Goal: Transaction & Acquisition: Register for event/course

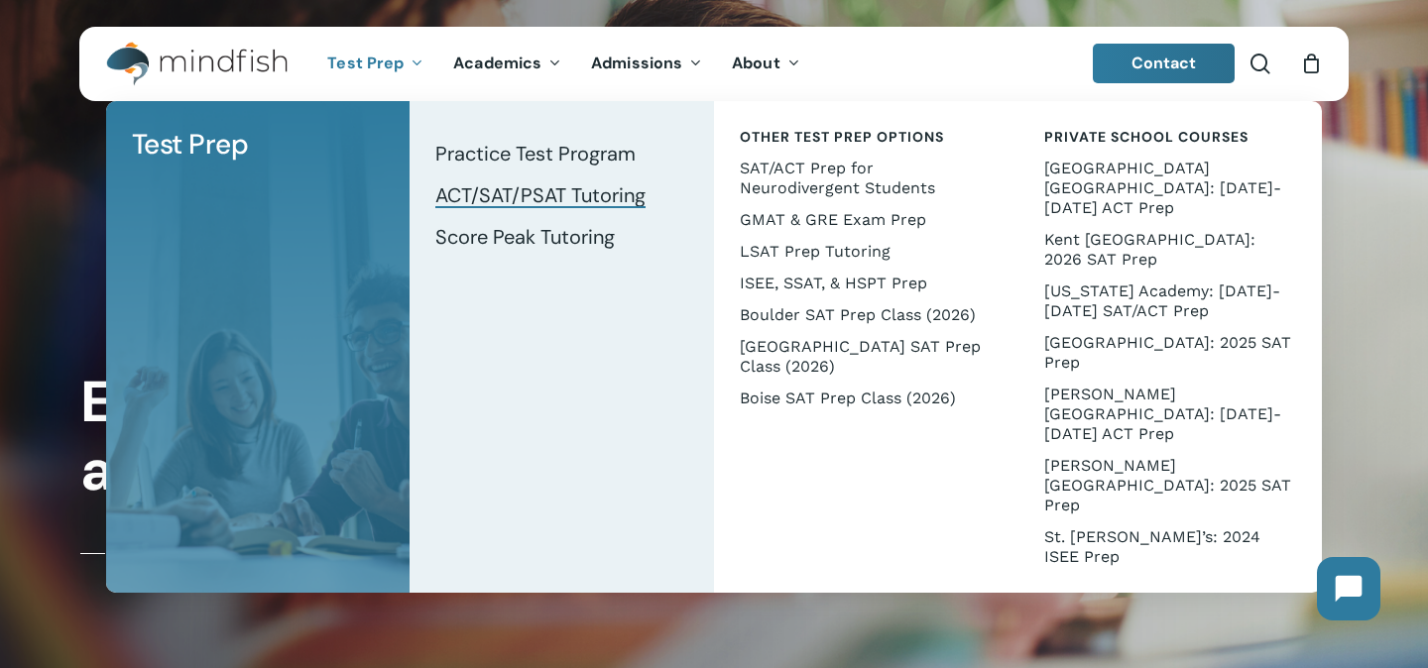
click at [481, 199] on span "ACT/SAT/PSAT Tutoring" at bounding box center [540, 195] width 210 height 26
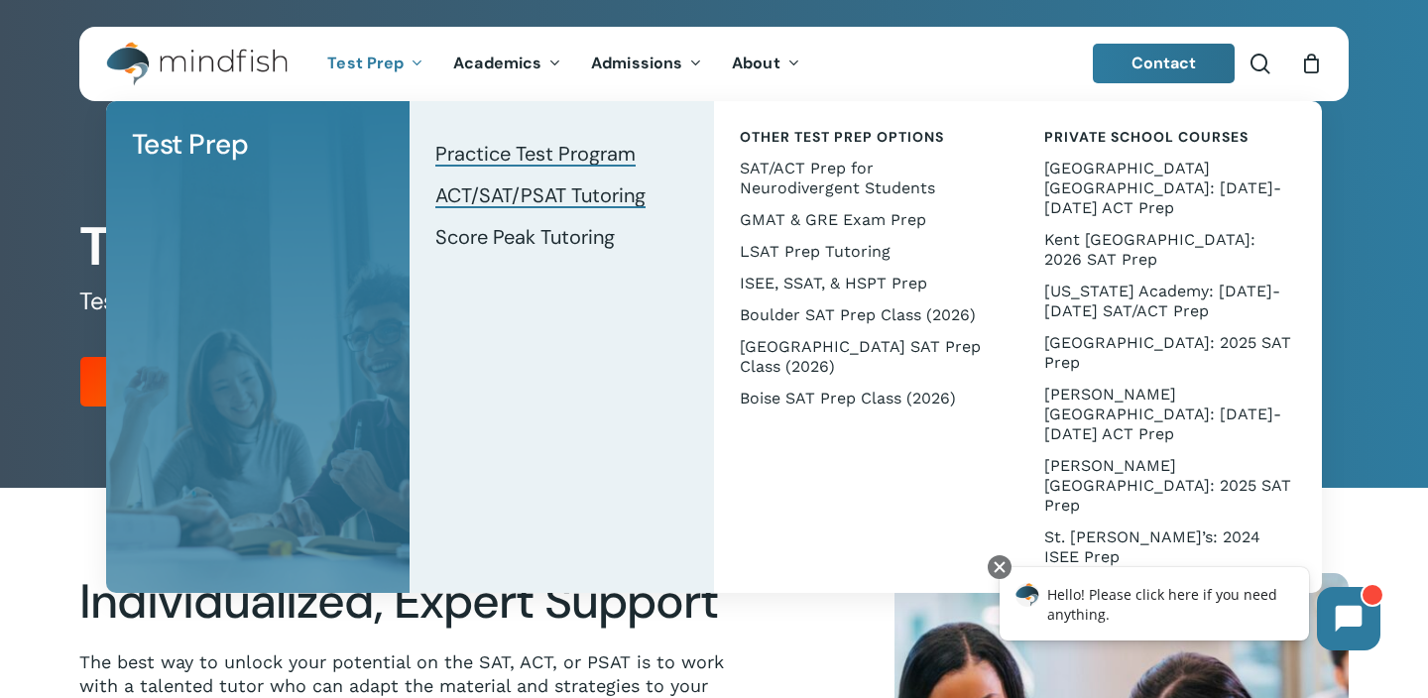
click at [531, 142] on span "Practice Test Program" at bounding box center [535, 154] width 200 height 26
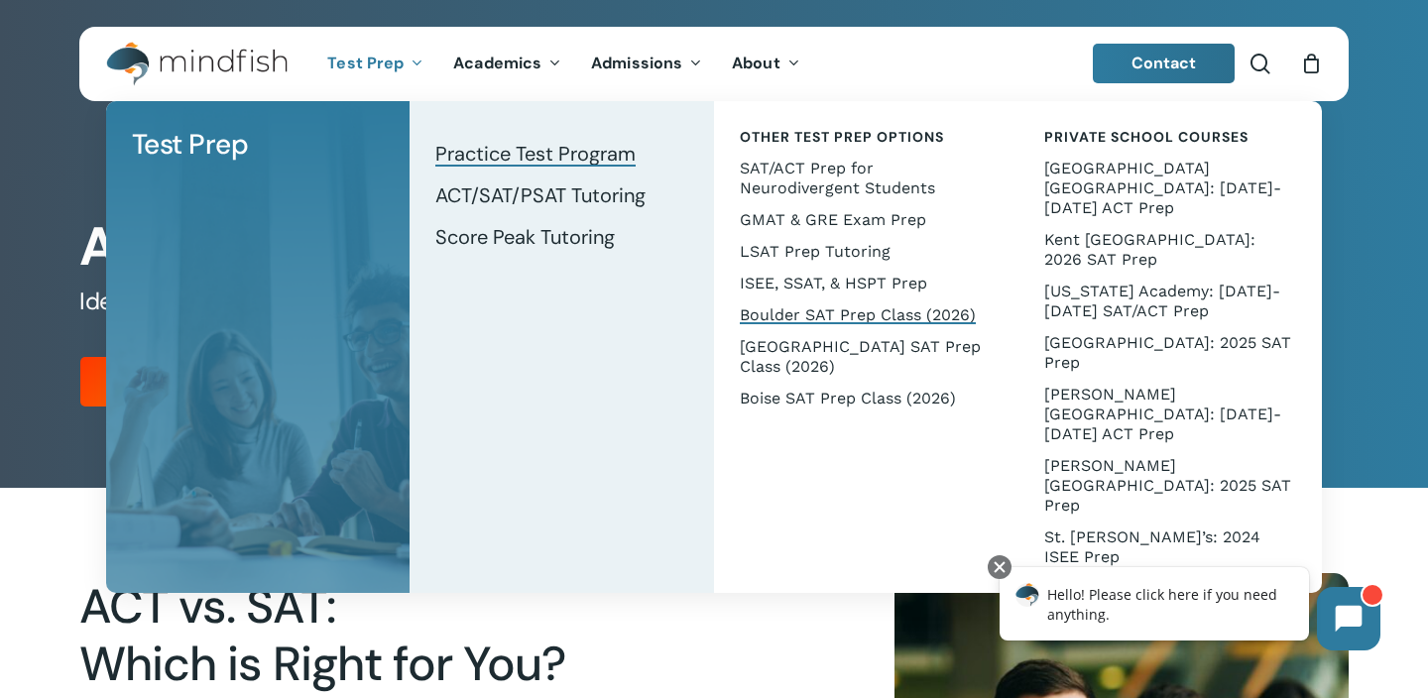
click at [817, 307] on span "Boulder SAT Prep Class (2026)" at bounding box center [858, 314] width 236 height 19
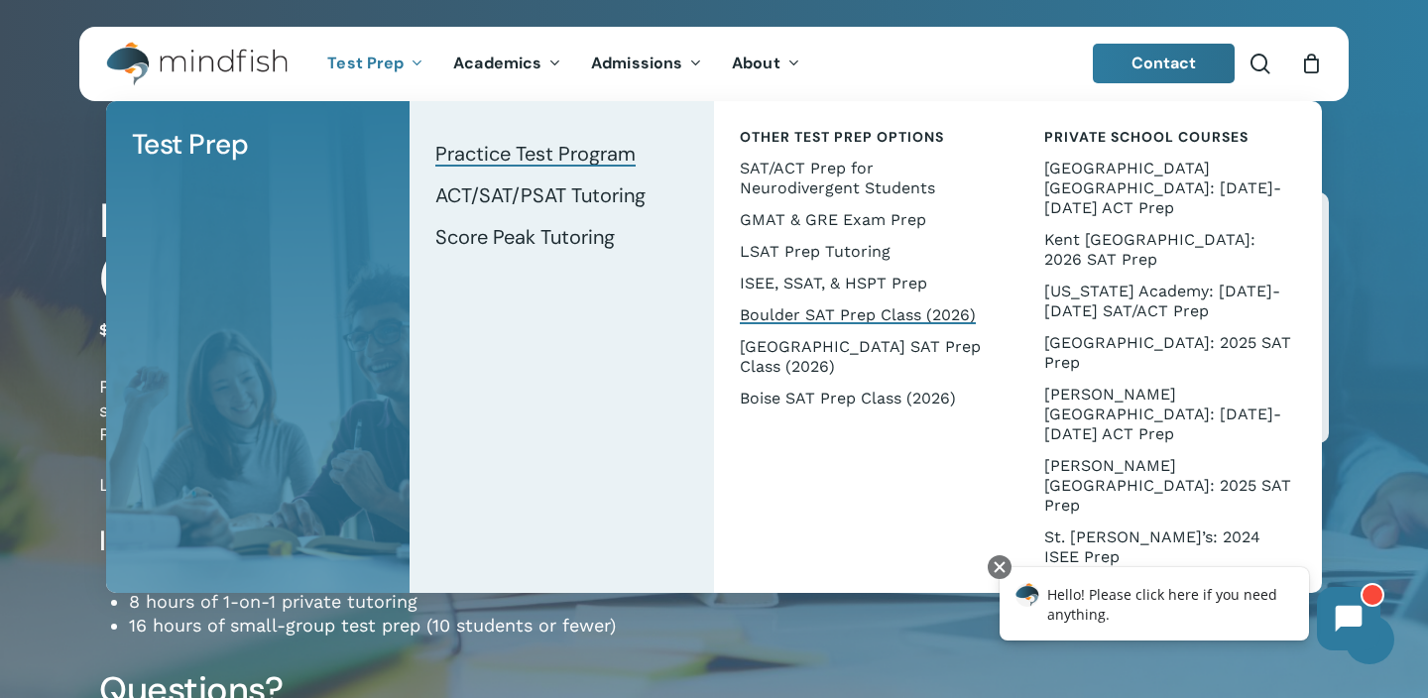
click at [607, 160] on span "Practice Test Program" at bounding box center [535, 154] width 200 height 26
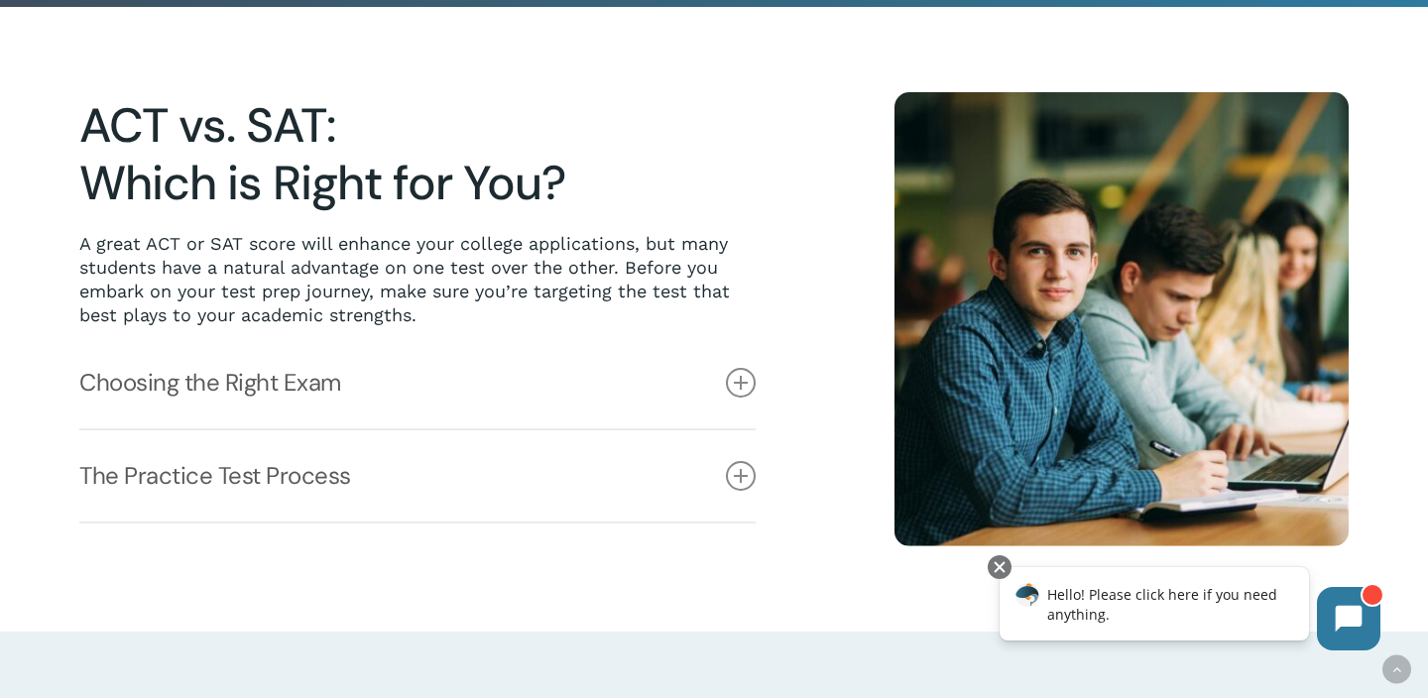
scroll to position [483, 0]
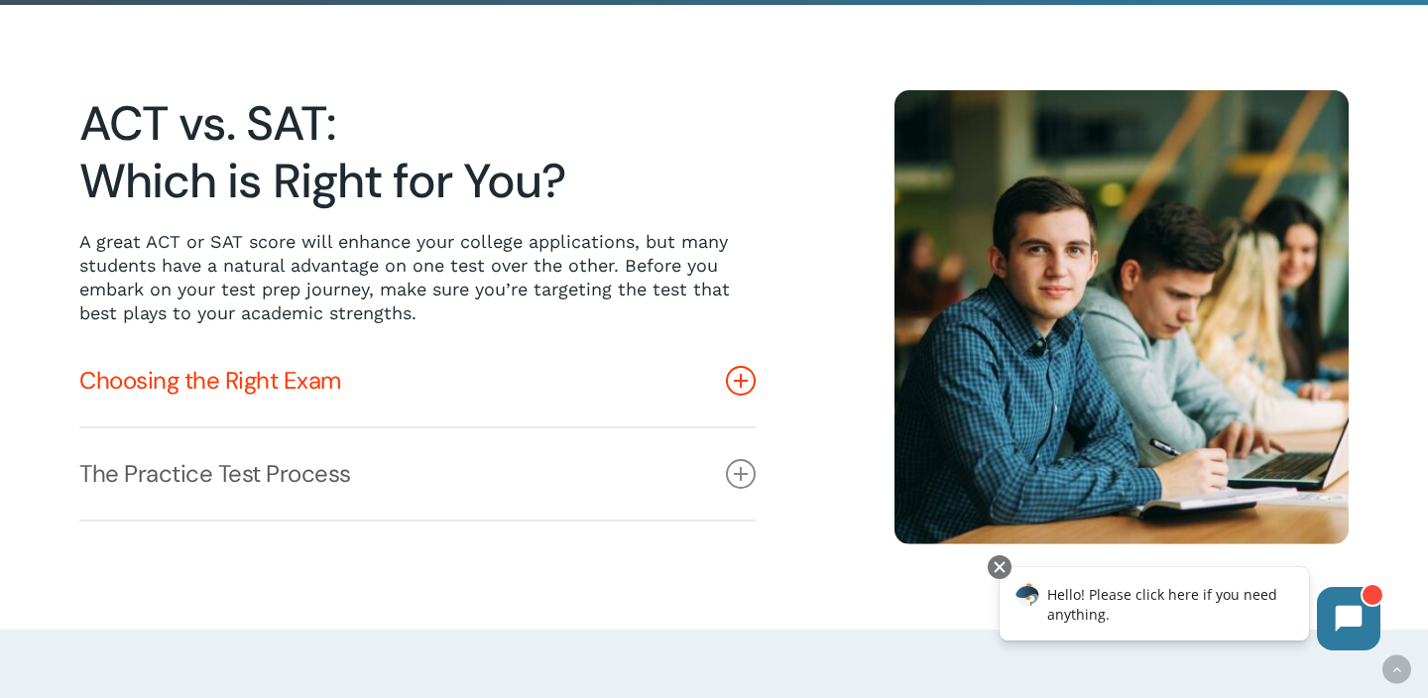
click at [714, 336] on link "Choosing the Right Exam" at bounding box center [417, 380] width 676 height 91
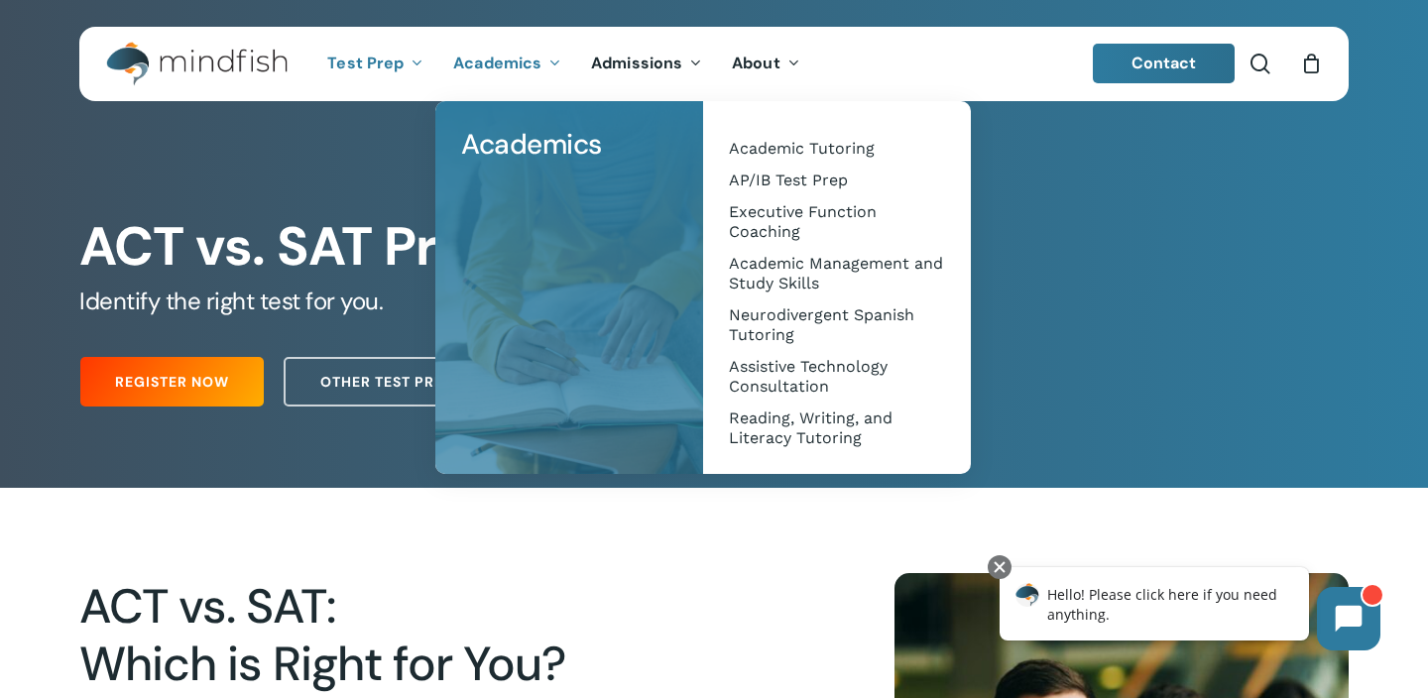
scroll to position [0, 0]
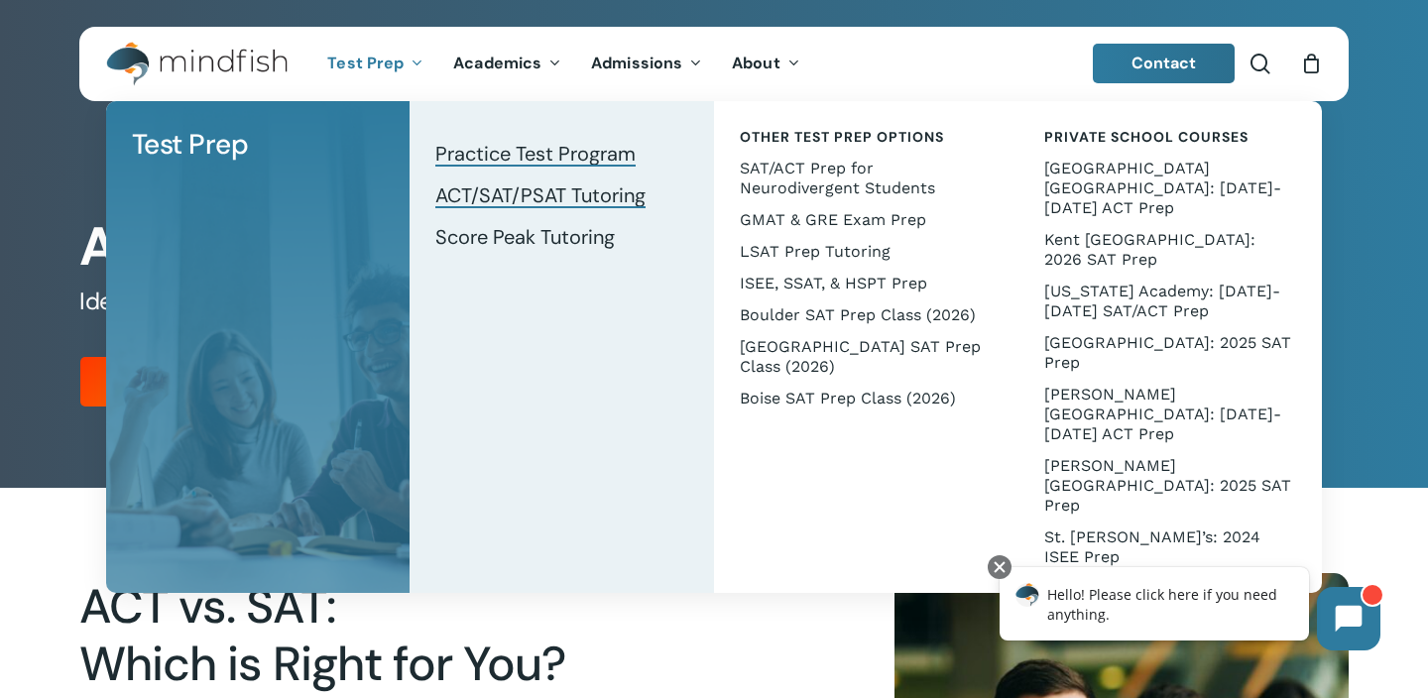
click at [480, 201] on span "ACT/SAT/PSAT Tutoring" at bounding box center [540, 195] width 210 height 26
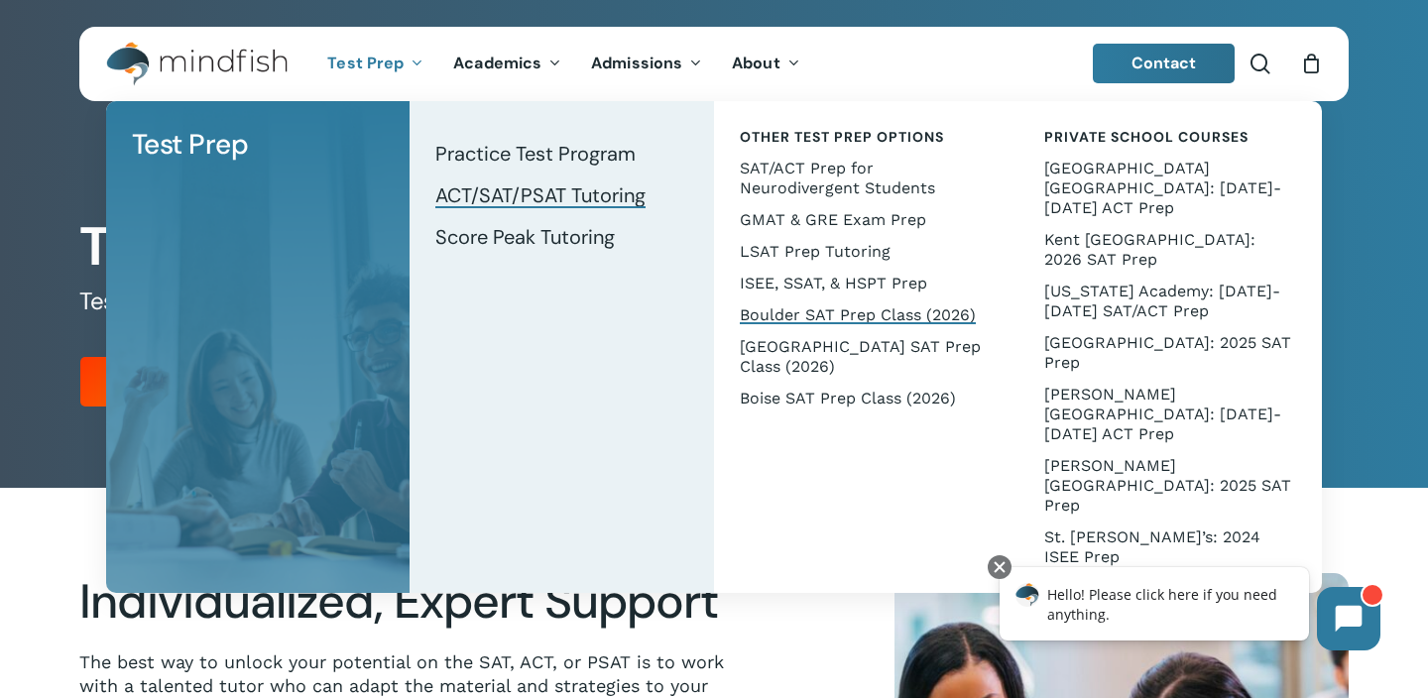
click at [760, 308] on span "Boulder SAT Prep Class (2026)" at bounding box center [858, 314] width 236 height 19
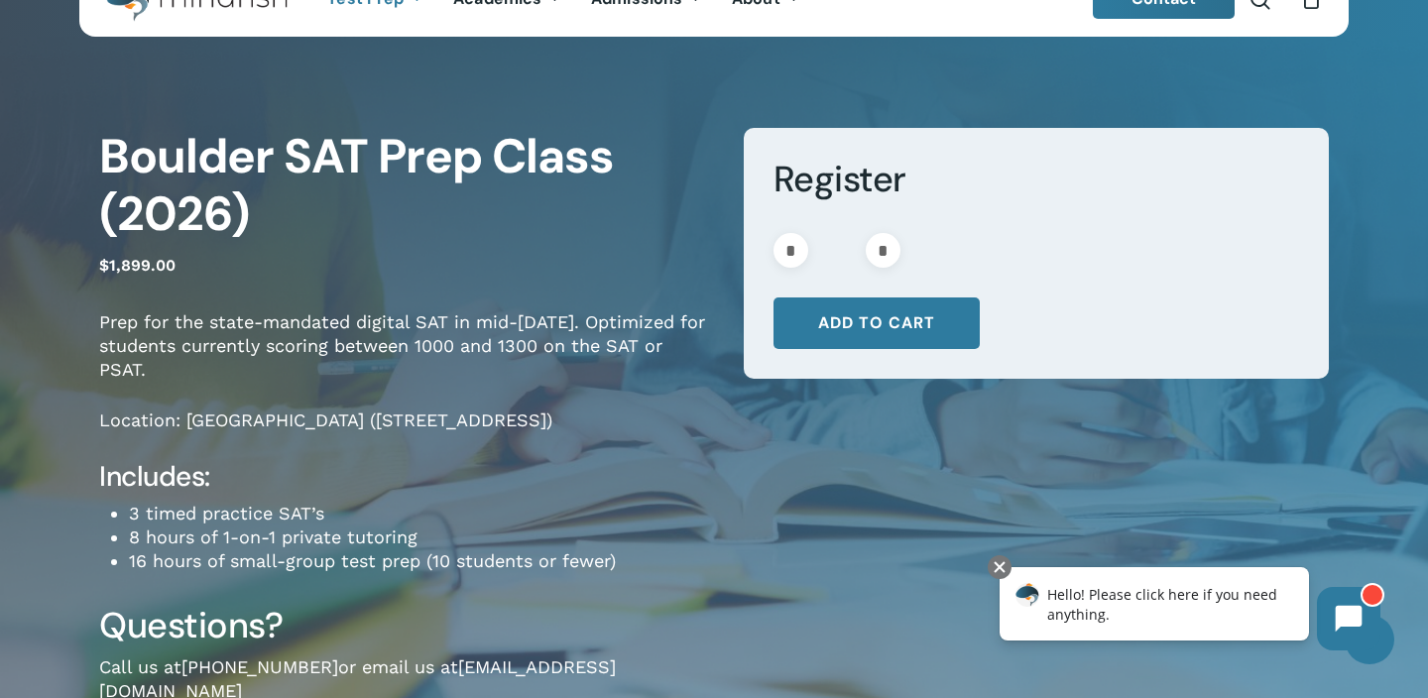
scroll to position [70, 0]
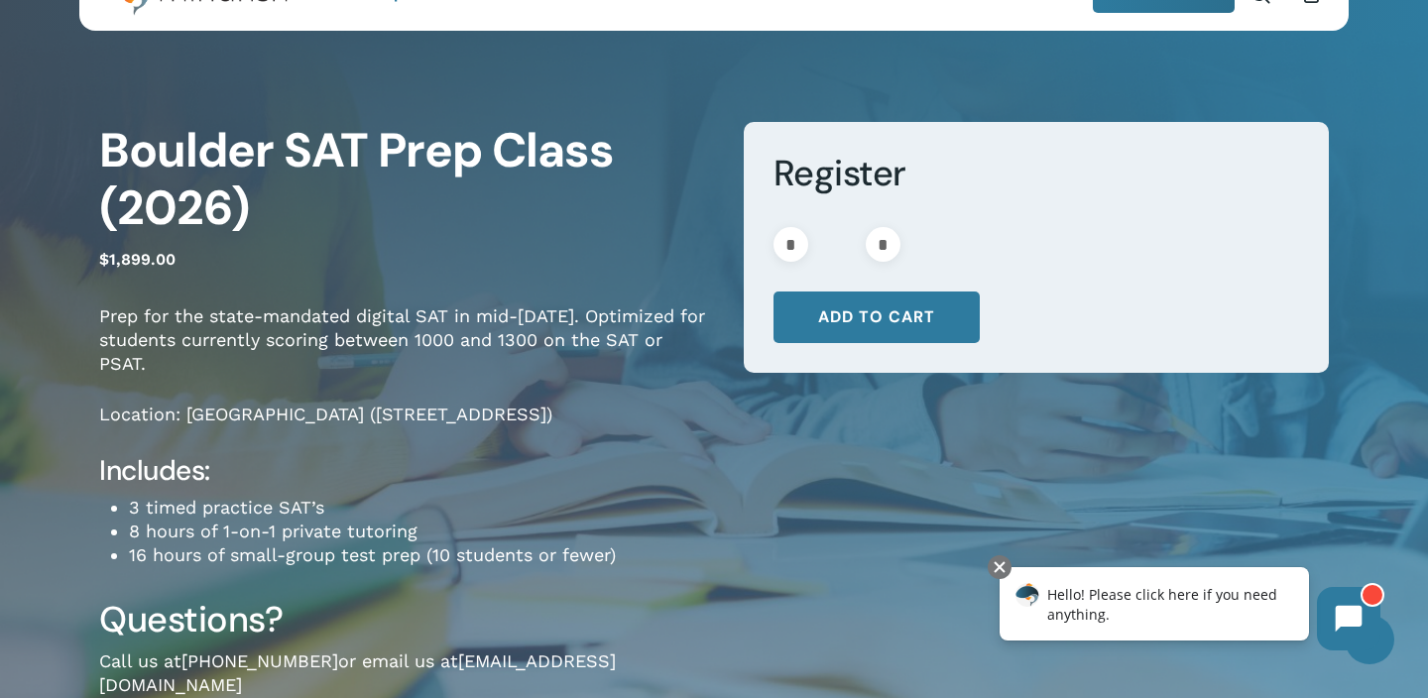
click at [959, 629] on div "Register * Boulder SAT Prep Class (2026) quantity * * Add to cart Categories: B…" at bounding box center [1021, 423] width 615 height 603
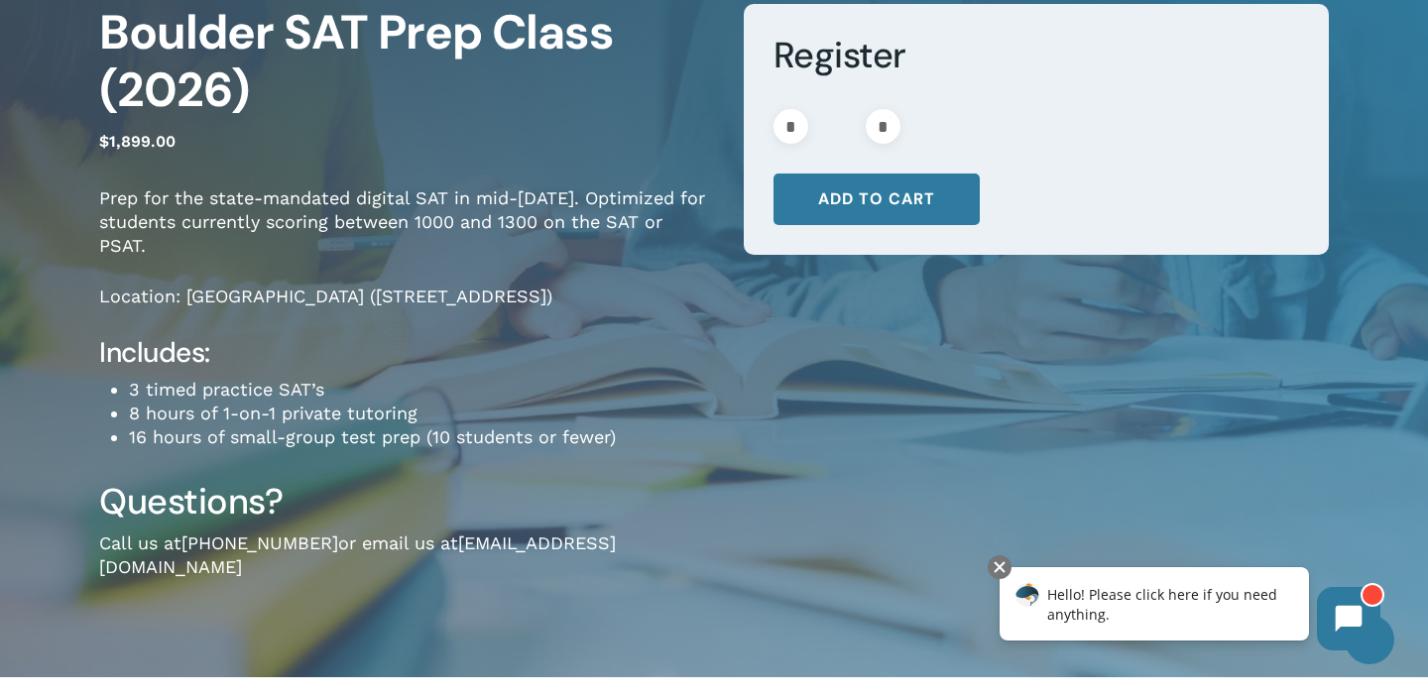
scroll to position [259, 0]
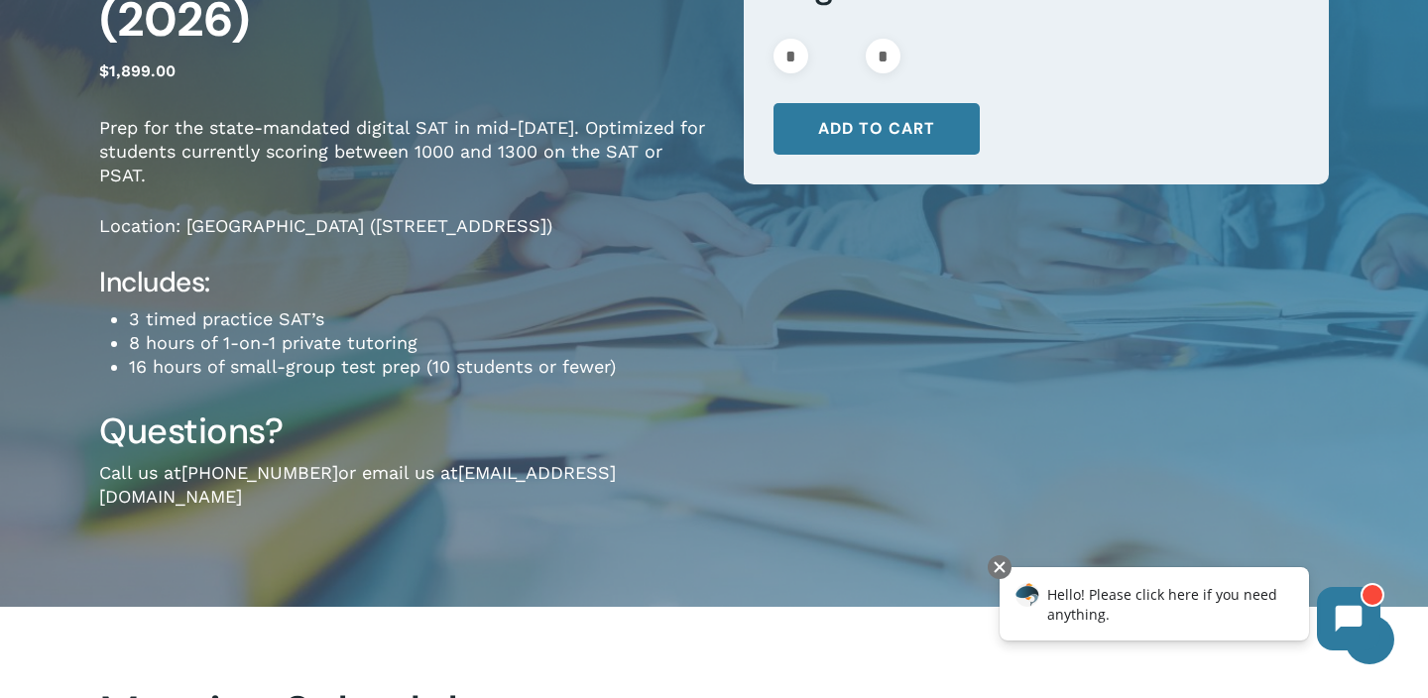
click at [788, 281] on div "Register * Boulder SAT Prep Class (2026) quantity * * Add to cart Categories: B…" at bounding box center [1021, 235] width 615 height 603
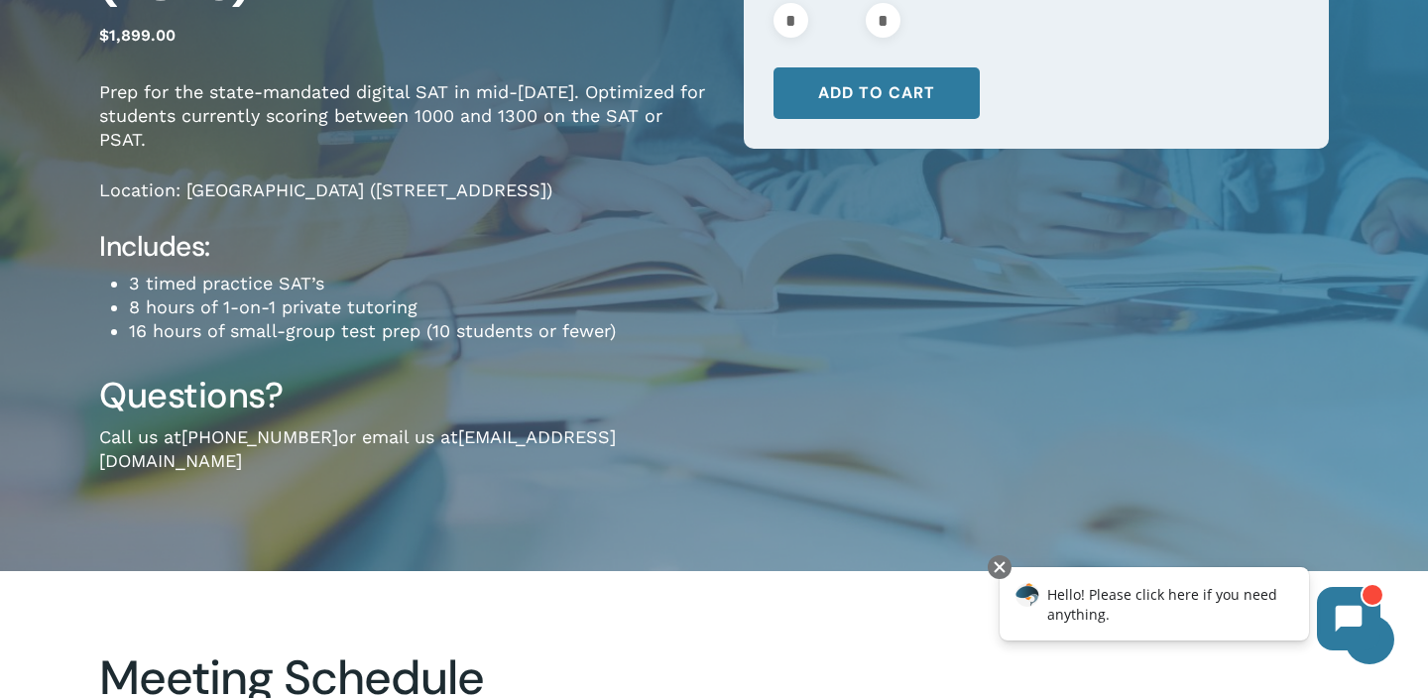
scroll to position [296, 0]
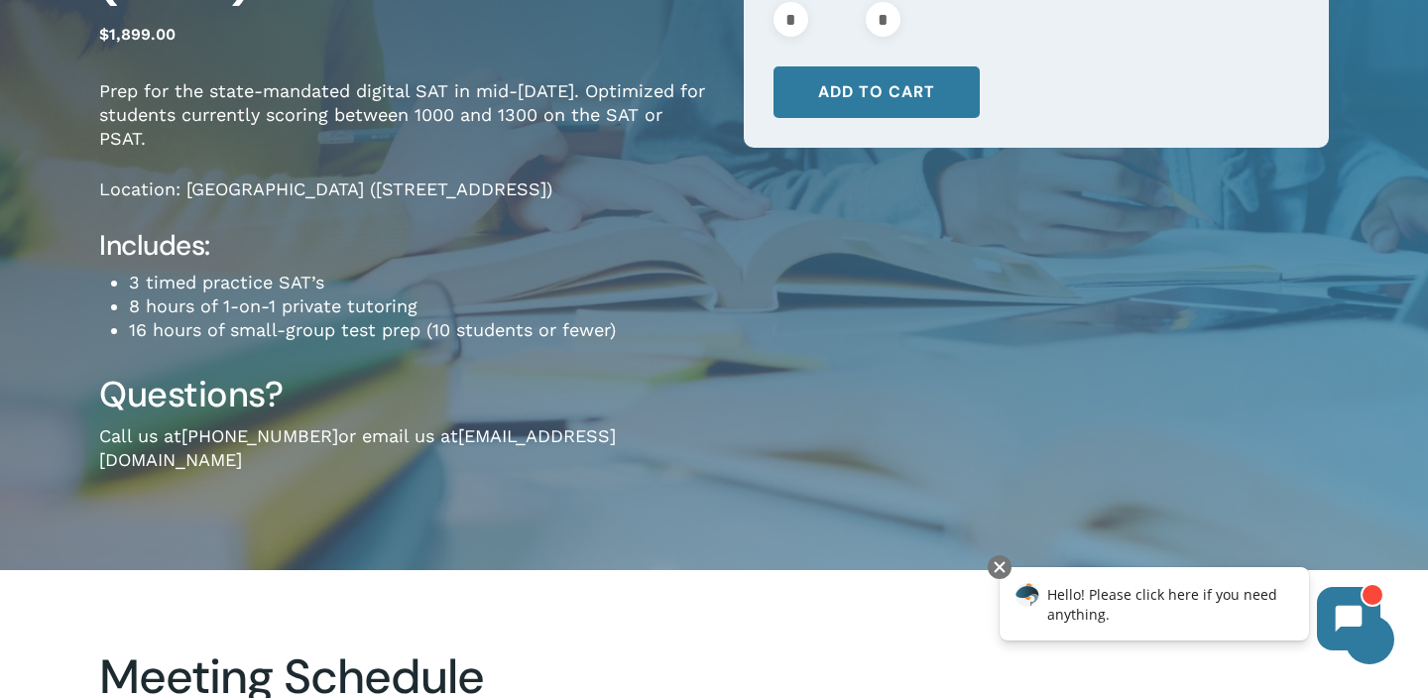
drag, startPoint x: 339, startPoint y: 189, endPoint x: 522, endPoint y: 179, distance: 182.7
click at [522, 179] on p "Location: [GEOGRAPHIC_DATA] ([STREET_ADDRESS])" at bounding box center [406, 203] width 615 height 51
copy p "([STREET_ADDRESS])"
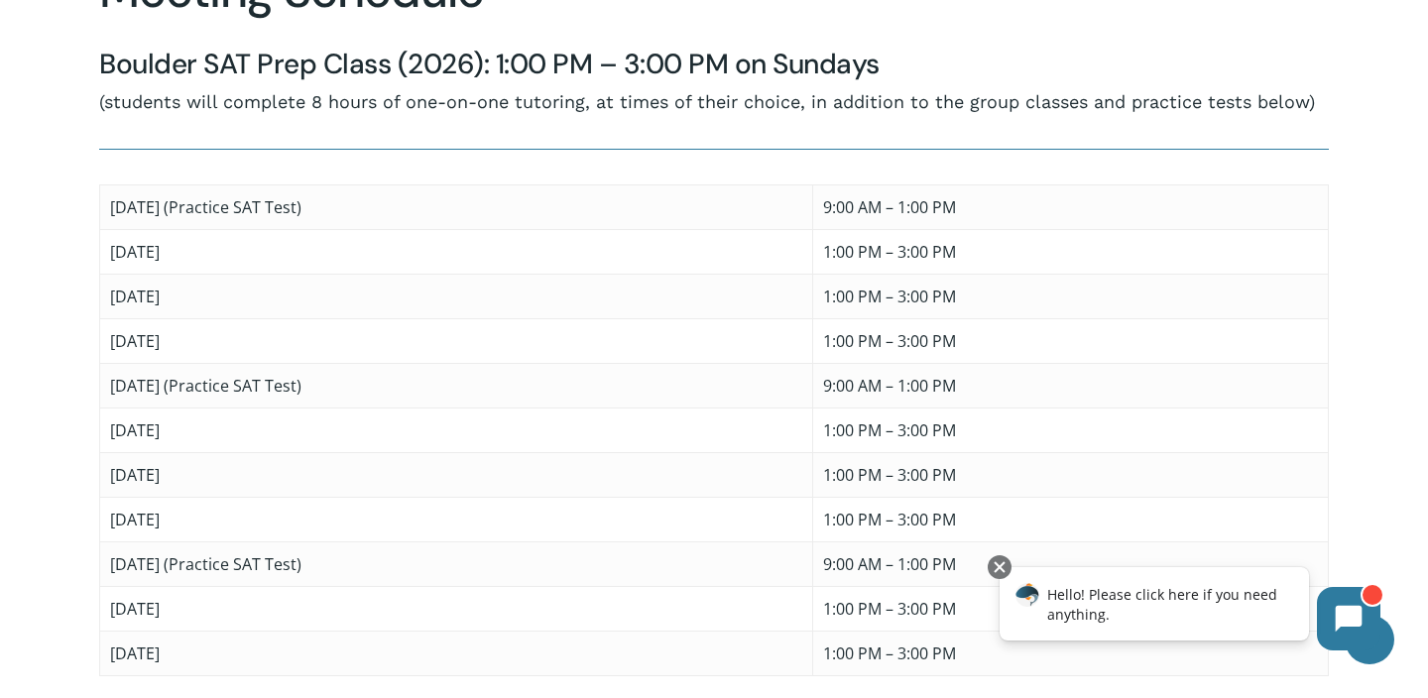
scroll to position [983, 0]
